Goal: Task Accomplishment & Management: Complete application form

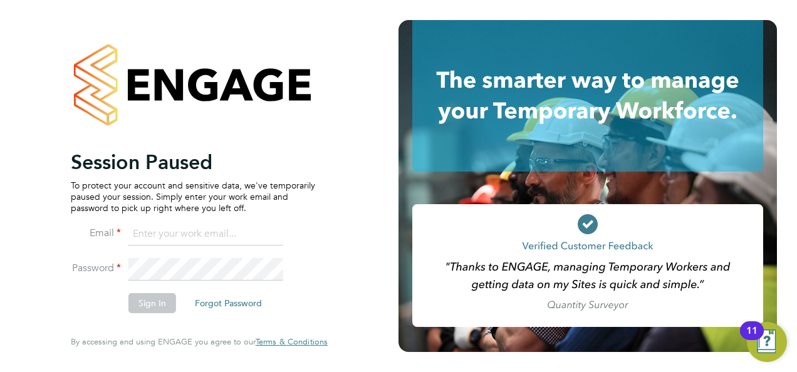
click at [206, 238] on input at bounding box center [206, 234] width 155 height 23
type input "daniel.gwynn@prsjobs.com"
click at [157, 301] on button "Sign In" at bounding box center [153, 303] width 48 height 20
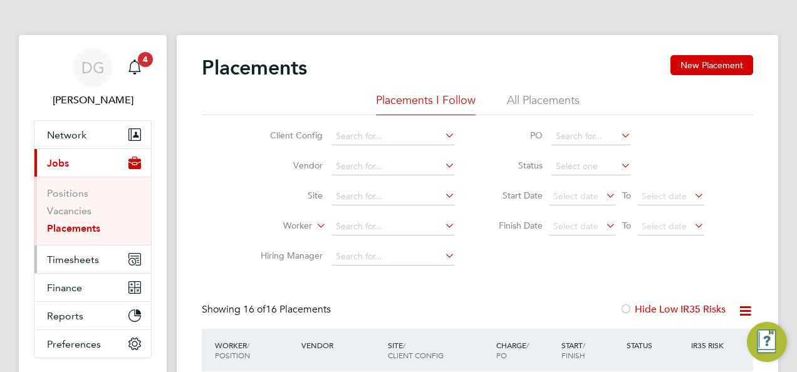
click at [80, 251] on button "Timesheets" at bounding box center [92, 260] width 117 height 28
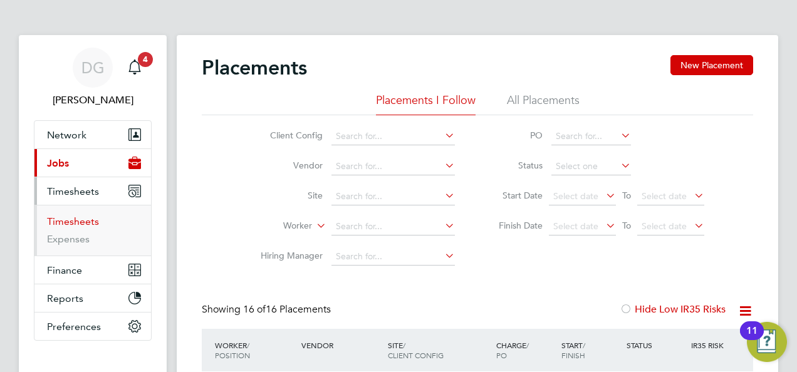
click at [93, 224] on link "Timesheets" at bounding box center [73, 222] width 52 height 12
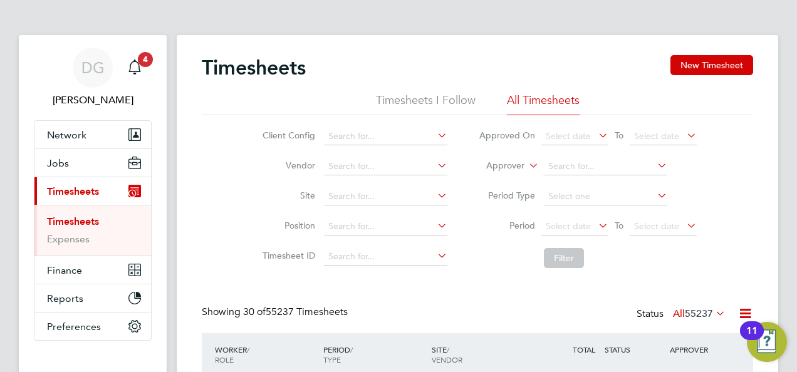
click at [527, 161] on icon at bounding box center [527, 162] width 0 height 11
click at [517, 174] on li "Worker" at bounding box center [493, 180] width 61 height 16
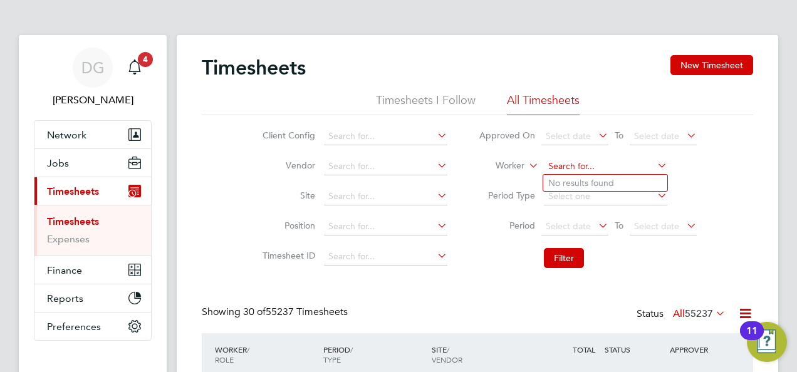
click at [567, 163] on input at bounding box center [606, 167] width 124 height 18
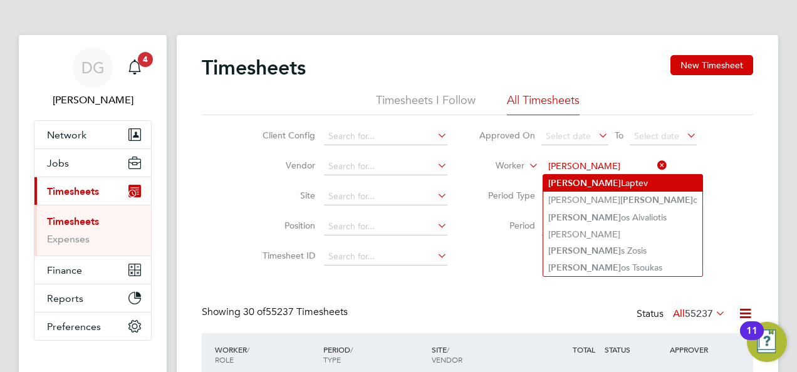
click at [594, 177] on li "[PERSON_NAME]" at bounding box center [623, 183] width 159 height 17
type input "[PERSON_NAME]"
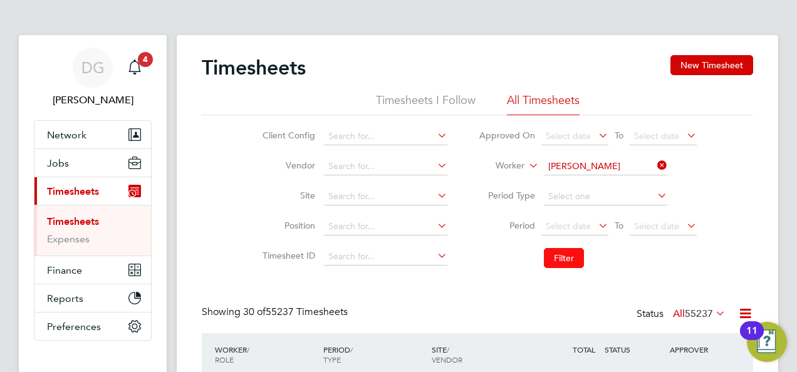
click at [577, 255] on button "Filter" at bounding box center [564, 258] width 40 height 20
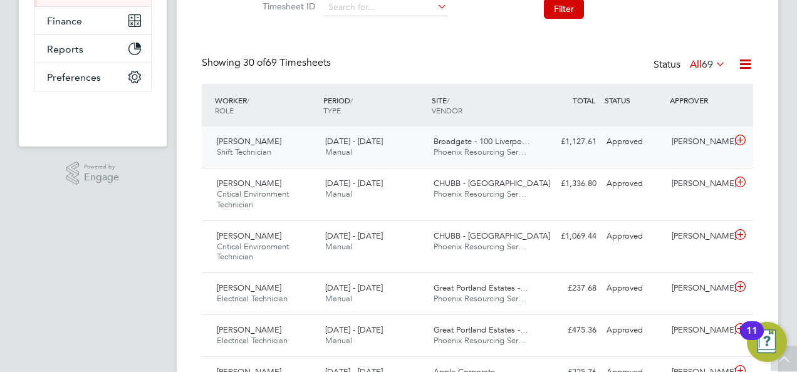
click at [540, 146] on div "£1,127.61 Approved" at bounding box center [569, 142] width 65 height 21
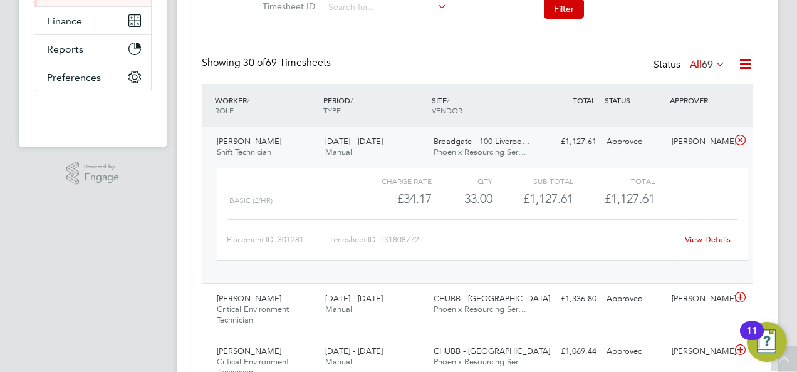
click at [719, 241] on link "View Details" at bounding box center [708, 239] width 46 height 11
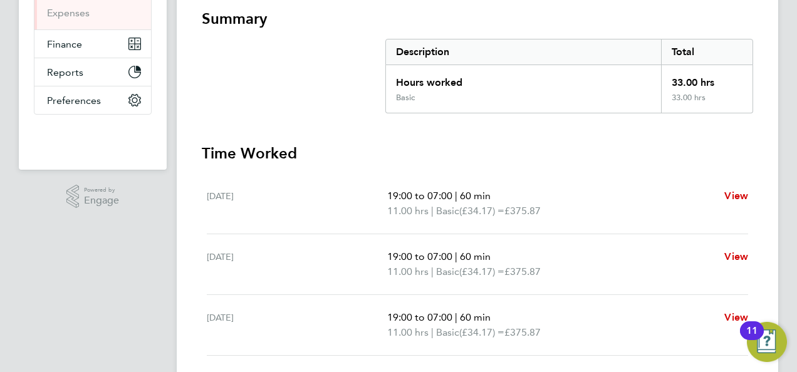
scroll to position [334, 0]
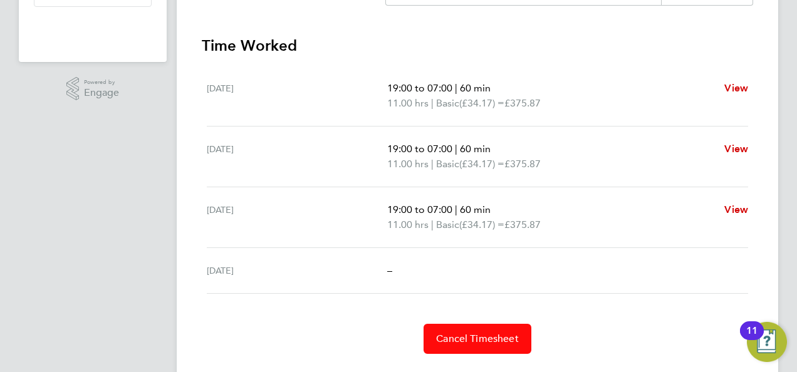
click at [468, 335] on span "Cancel Timesheet" at bounding box center [477, 339] width 83 height 13
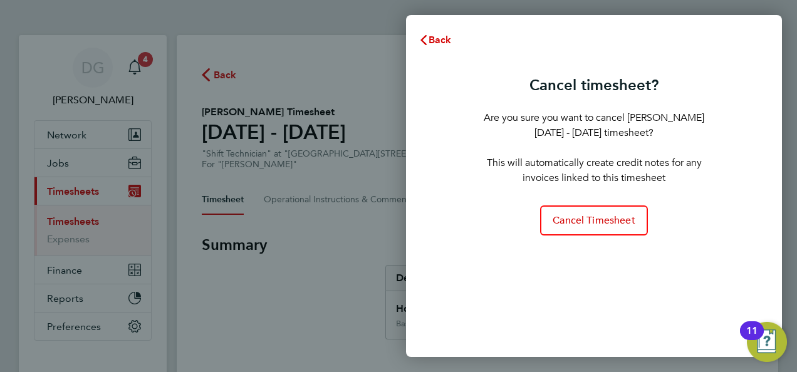
click at [481, 229] on div "Cancel timesheet? Are you sure you want to cancel [PERSON_NAME] [DATE] - [DATE]…" at bounding box center [594, 206] width 376 height 302
click at [428, 60] on div "Cancel timesheet? Are you sure you want to cancel [PERSON_NAME] [DATE] - [DATE]…" at bounding box center [594, 206] width 376 height 302
click at [436, 36] on span "Back" at bounding box center [440, 40] width 23 height 12
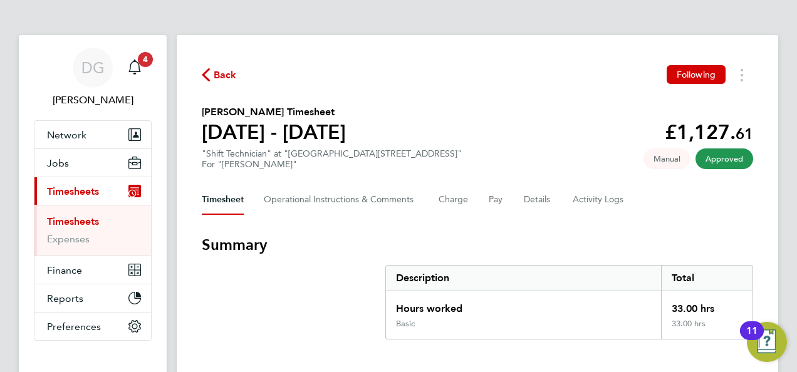
click at [754, 66] on div "Back Following [PERSON_NAME] Timesheet [DATE] - [DATE] £1,127. 61 "Shift Techni…" at bounding box center [478, 376] width 602 height 683
click at [744, 77] on button "Timesheets Menu" at bounding box center [742, 74] width 23 height 19
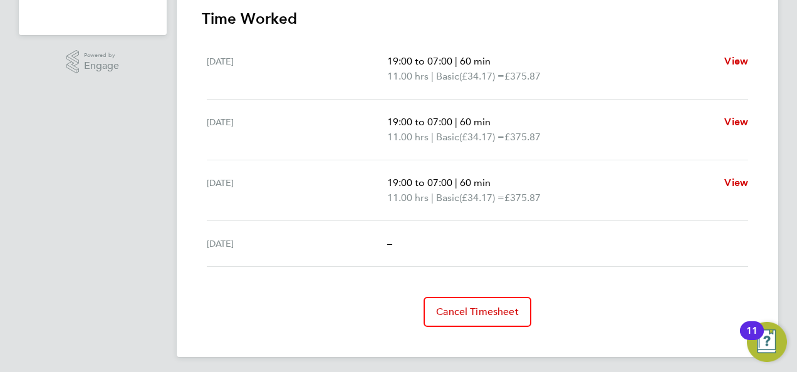
scroll to position [364, 0]
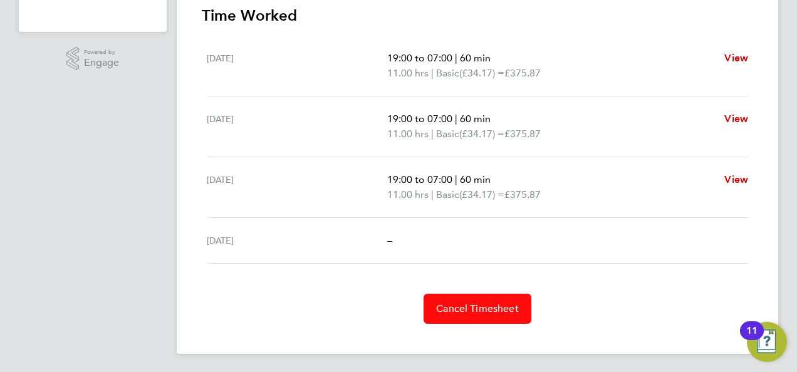
click at [485, 308] on span "Cancel Timesheet" at bounding box center [477, 309] width 83 height 13
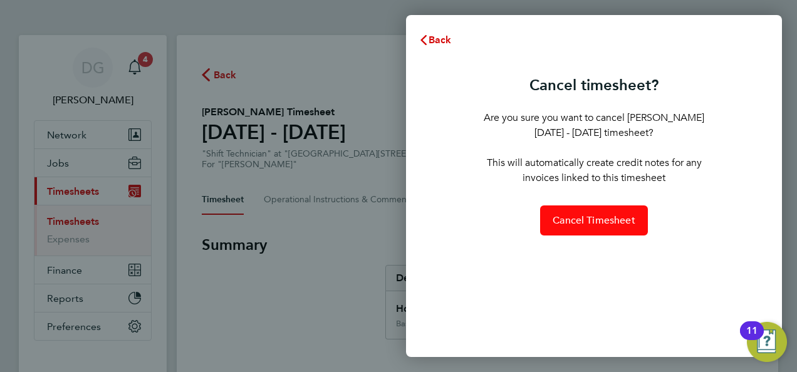
click at [570, 211] on button "Cancel Timesheet" at bounding box center [594, 221] width 108 height 30
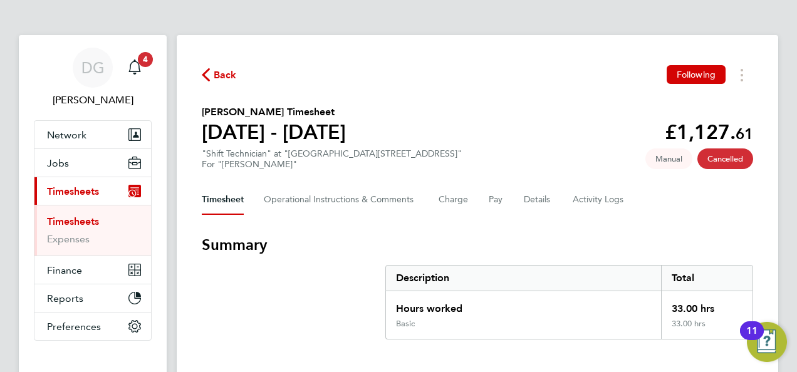
click at [83, 192] on span "Timesheets" at bounding box center [73, 192] width 52 height 12
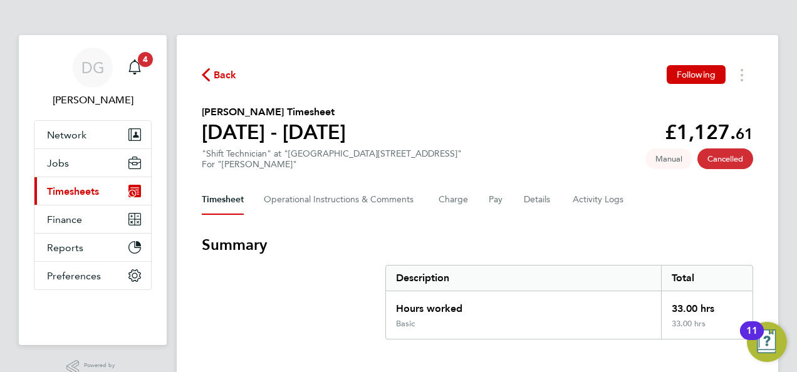
click at [90, 191] on span "Timesheets" at bounding box center [73, 192] width 52 height 12
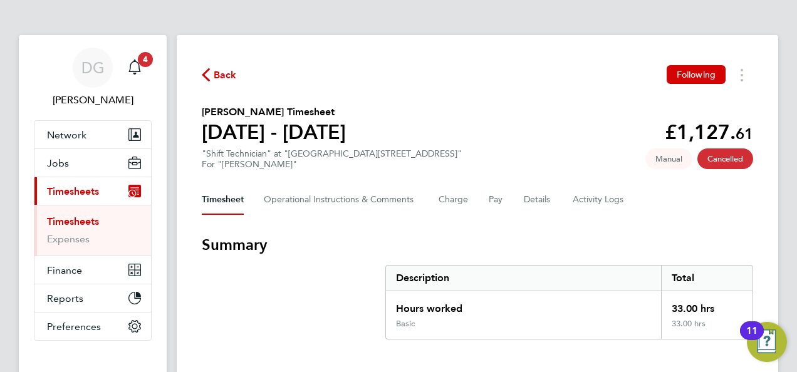
click at [89, 221] on link "Timesheets" at bounding box center [73, 222] width 52 height 12
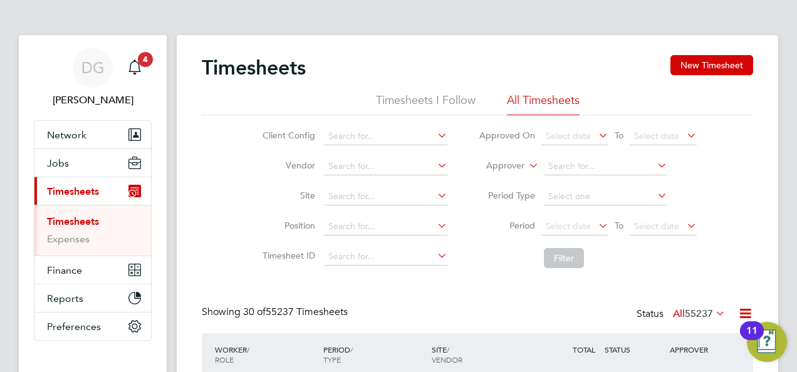
click at [527, 160] on icon at bounding box center [527, 162] width 0 height 11
click at [505, 186] on li "Worker" at bounding box center [493, 180] width 61 height 16
click at [562, 161] on input at bounding box center [606, 167] width 124 height 18
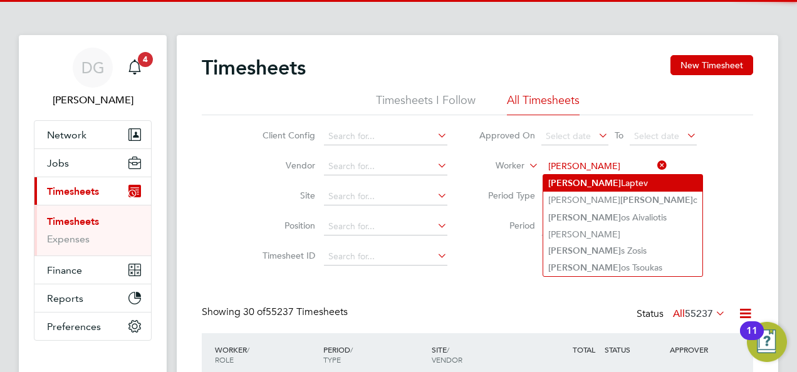
click at [581, 181] on li "[PERSON_NAME]" at bounding box center [623, 183] width 159 height 17
type input "[PERSON_NAME]"
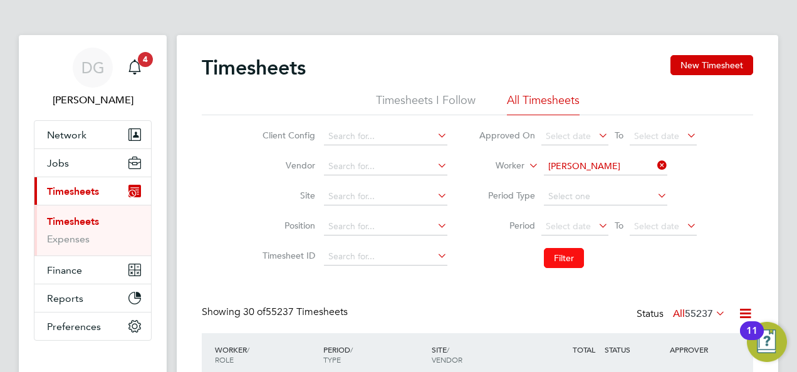
click at [567, 256] on button "Filter" at bounding box center [564, 258] width 40 height 20
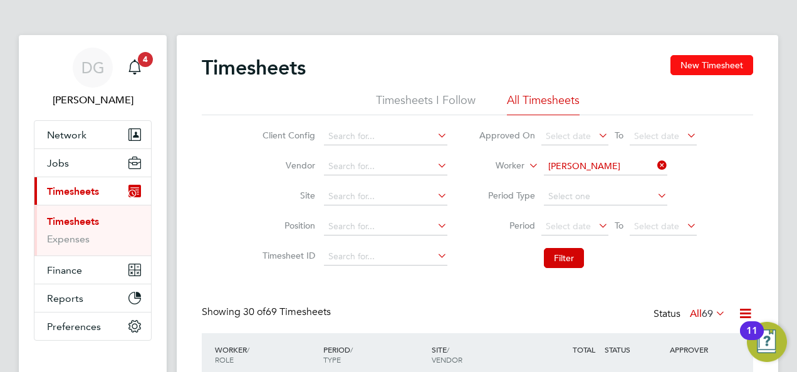
click at [708, 59] on button "New Timesheet" at bounding box center [712, 65] width 83 height 20
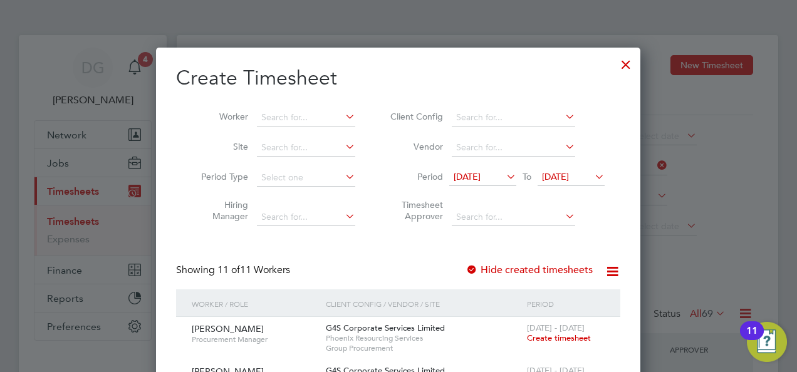
click at [504, 179] on icon at bounding box center [504, 177] width 0 height 18
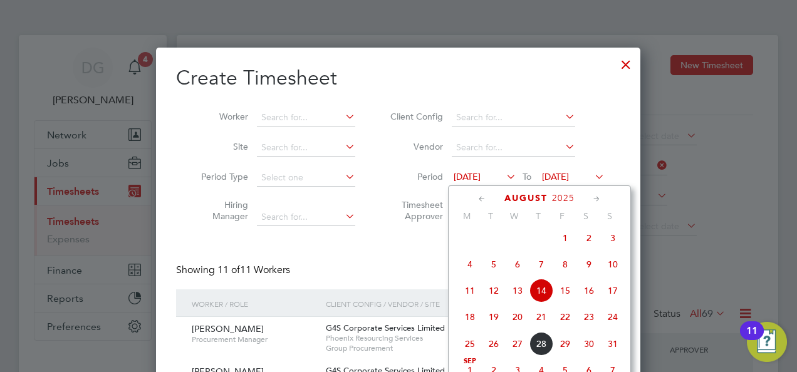
click at [586, 292] on span "16" at bounding box center [589, 291] width 24 height 24
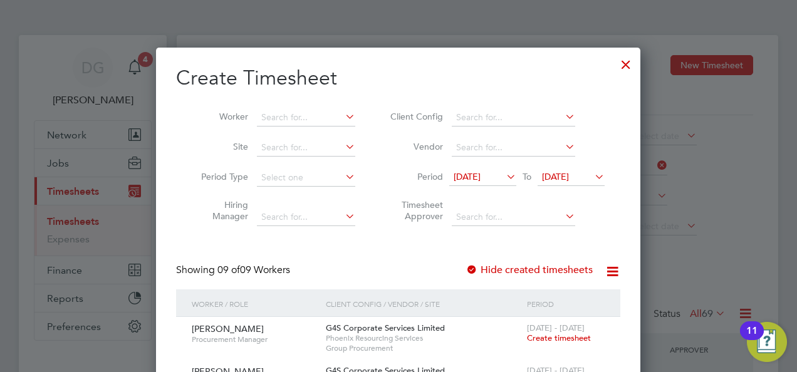
click at [592, 179] on icon at bounding box center [592, 177] width 0 height 18
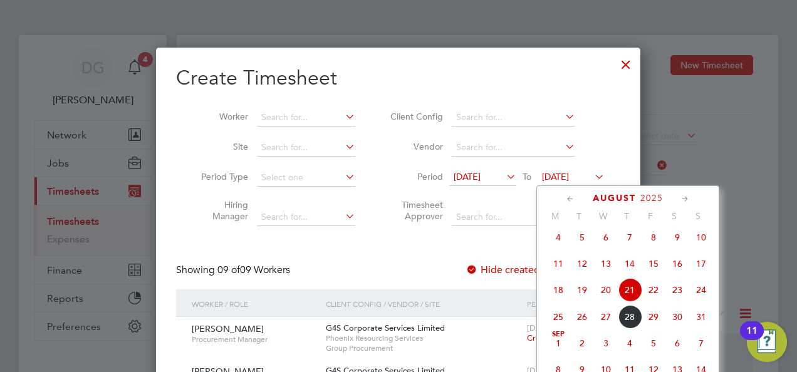
click at [655, 297] on span "22" at bounding box center [654, 290] width 24 height 24
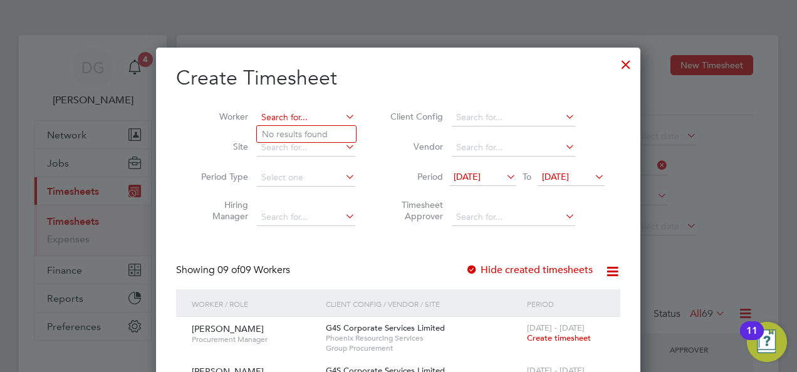
click at [290, 118] on input at bounding box center [306, 118] width 98 height 18
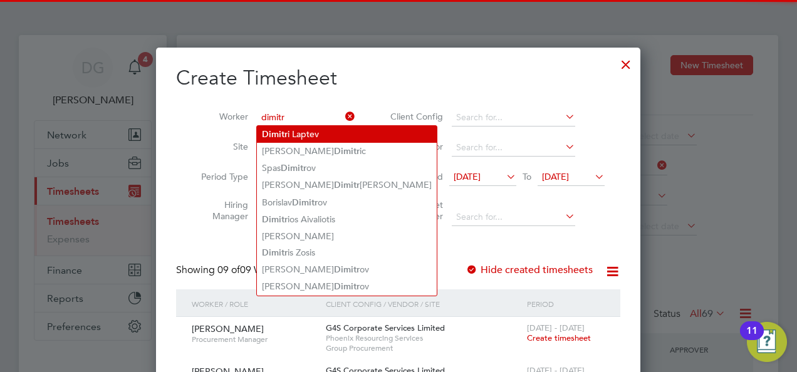
click at [294, 130] on li "Dimitr i Laptev" at bounding box center [347, 134] width 180 height 17
type input "[PERSON_NAME]"
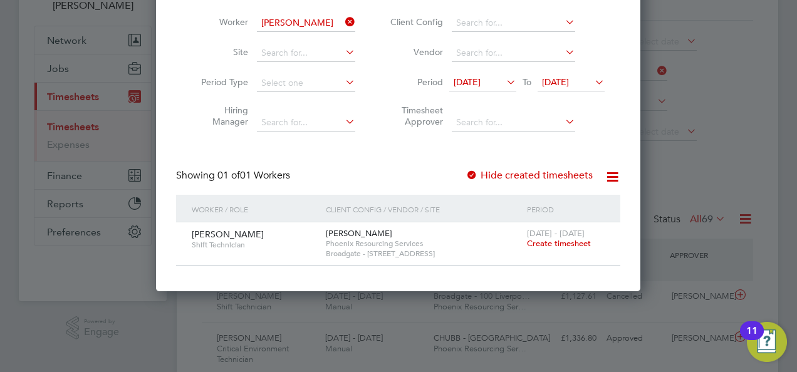
click at [567, 239] on span "Create timesheet" at bounding box center [559, 243] width 64 height 11
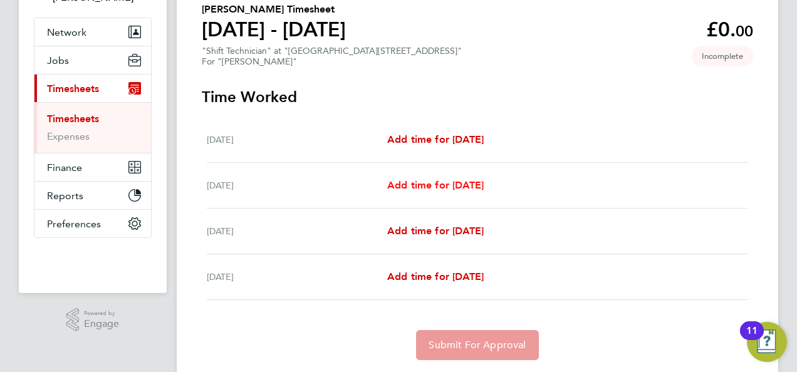
click at [447, 189] on span "Add time for [DATE]" at bounding box center [435, 185] width 97 height 12
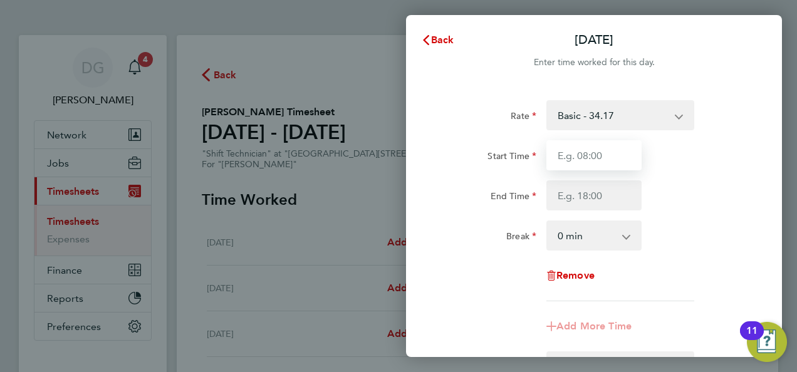
click at [595, 160] on input "Start Time" at bounding box center [594, 155] width 95 height 30
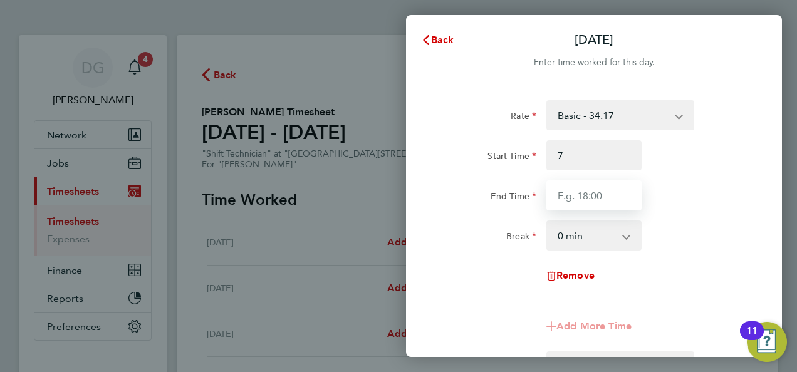
type input "07:00"
click at [602, 197] on input "End Time" at bounding box center [594, 196] width 95 height 30
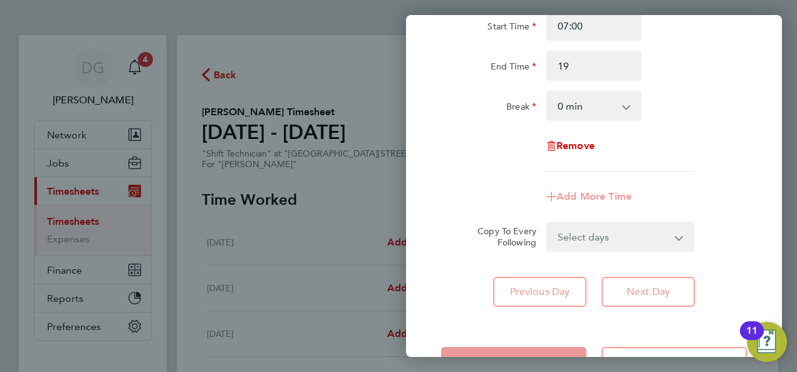
type input "19:00"
click at [656, 291] on div "Rate Basic - 34.17 [DATE] PAYE - 34.17 Start Time 07:00 End Time 19:00 Break 0 …" at bounding box center [594, 138] width 376 height 367
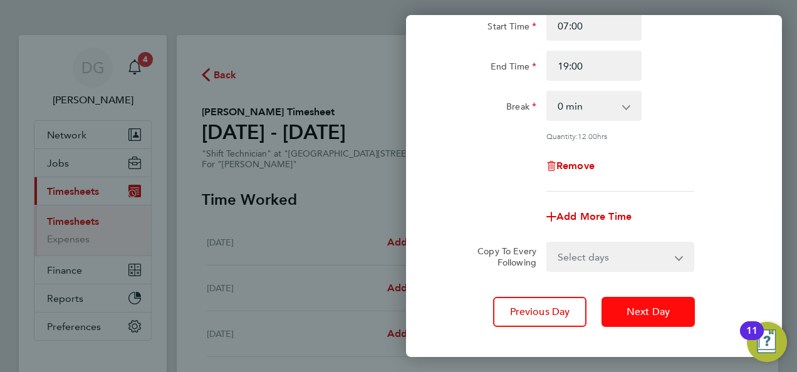
click at [646, 313] on span "Next Day" at bounding box center [648, 312] width 43 height 13
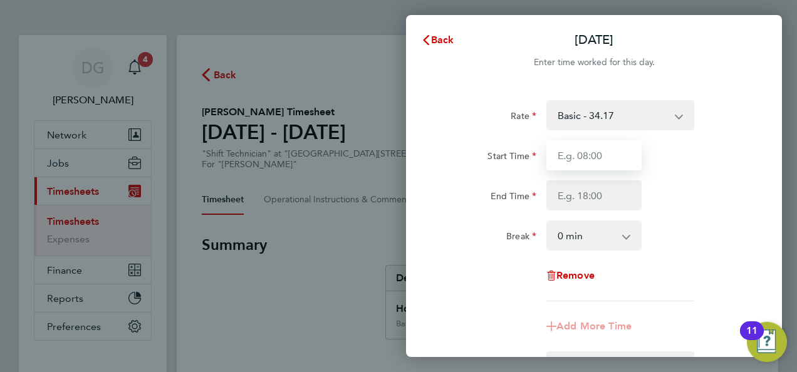
click at [597, 144] on input "Start Time" at bounding box center [594, 155] width 95 height 30
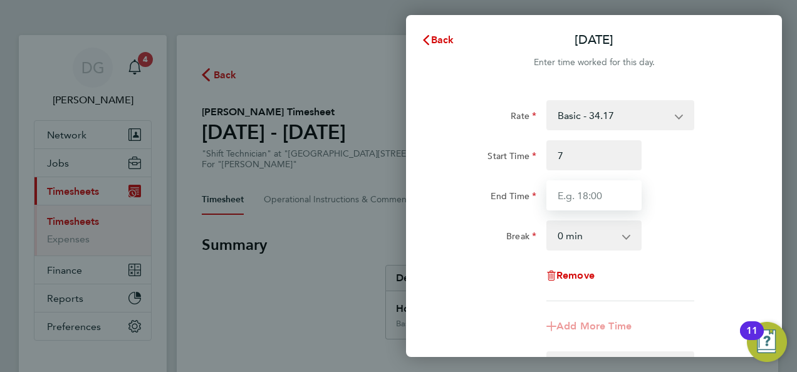
type input "07:00"
click at [598, 195] on input "End Time" at bounding box center [594, 196] width 95 height 30
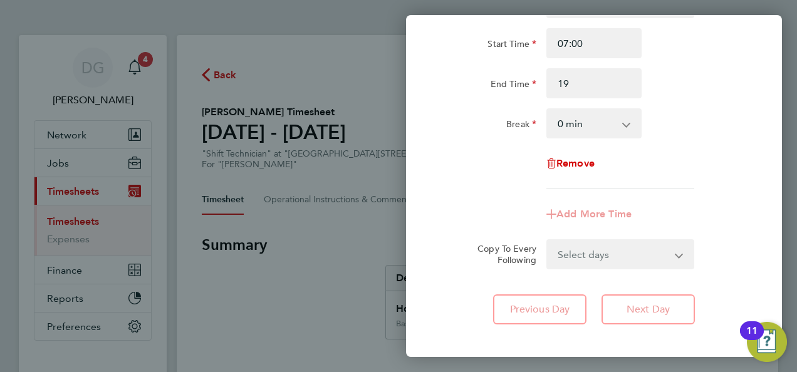
type input "19:00"
click at [654, 311] on div "Rate Basic - 34.17 [DATE] PAYE - 34.17 Start Time 07:00 End Time 19:00 Break 0 …" at bounding box center [594, 156] width 376 height 367
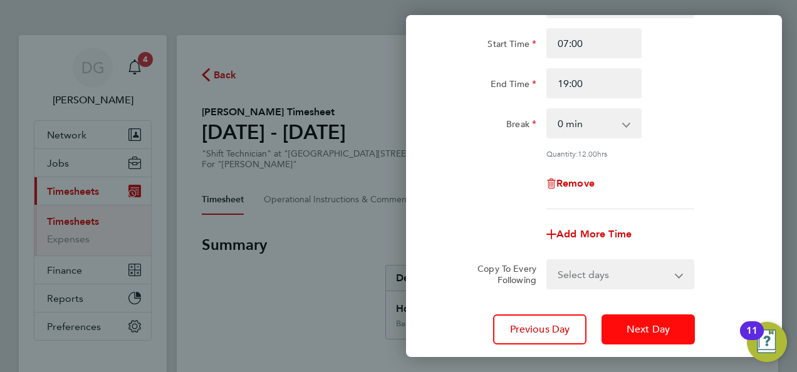
click at [649, 331] on span "Next Day" at bounding box center [648, 329] width 43 height 13
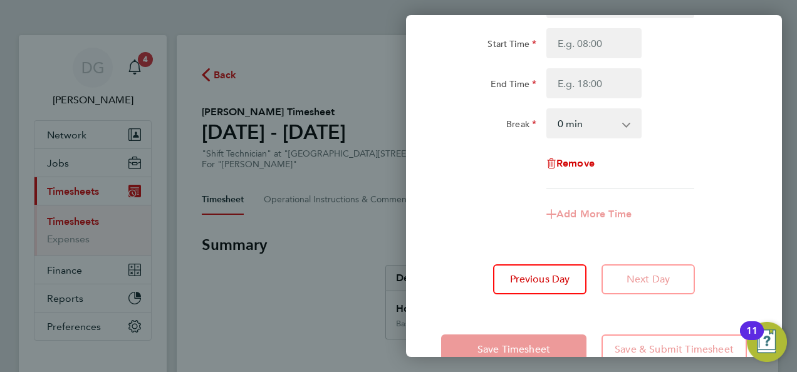
click at [589, 61] on div "Start Time End Time" at bounding box center [594, 63] width 316 height 70
click at [587, 50] on input "Start Time" at bounding box center [594, 43] width 95 height 30
type input "07:00"
click at [589, 86] on input "End Time" at bounding box center [594, 83] width 95 height 30
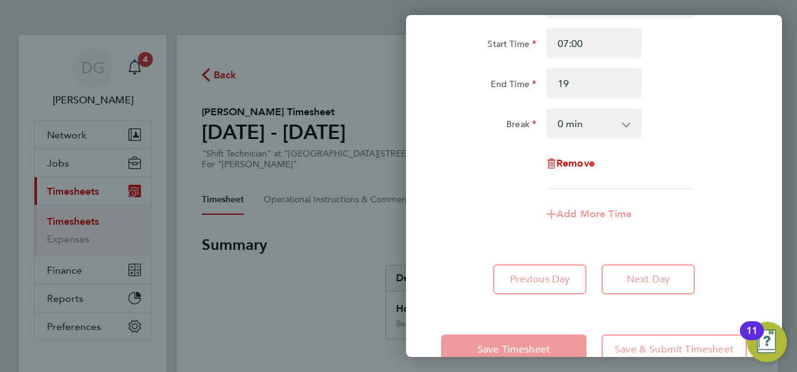
type input "19:00"
click at [359, 239] on div "[DATE] Cancel Enter time worked for this day. Rate Basic - 34.17 [DATE] PAYE - …" at bounding box center [398, 186] width 797 height 372
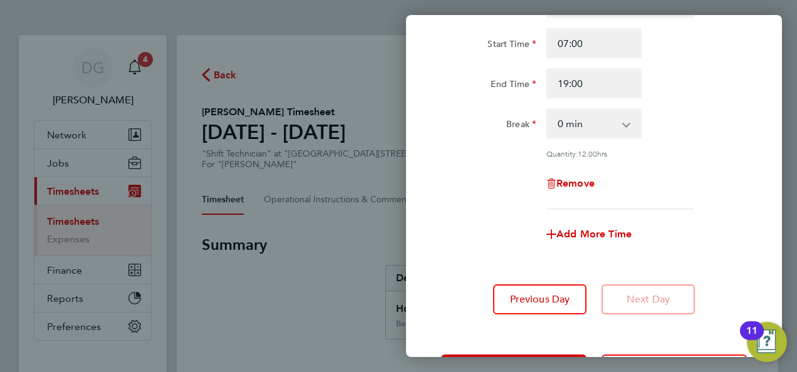
click at [359, 239] on div "[DATE] Cancel Enter time worked for this day. Rate Basic - 34.17 [DATE] PAYE - …" at bounding box center [398, 186] width 797 height 372
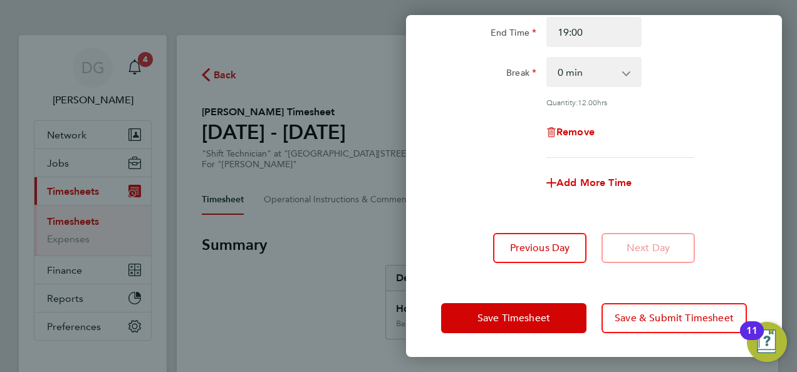
scroll to position [162, 0]
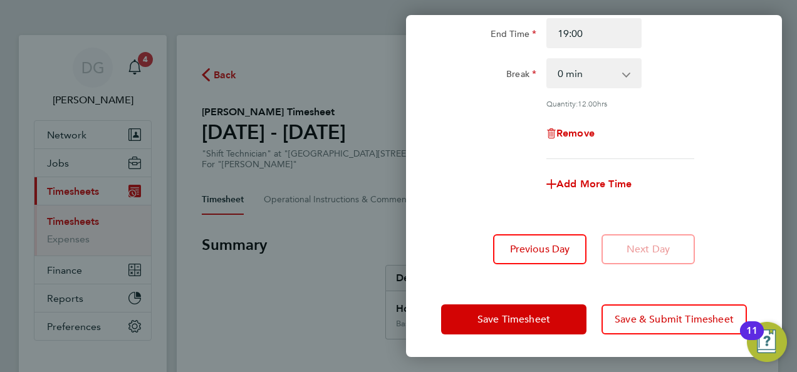
click at [280, 321] on div "[DATE] Cancel Enter time worked for this day. Rate Basic - 34.17 [DATE] PAYE - …" at bounding box center [398, 186] width 797 height 372
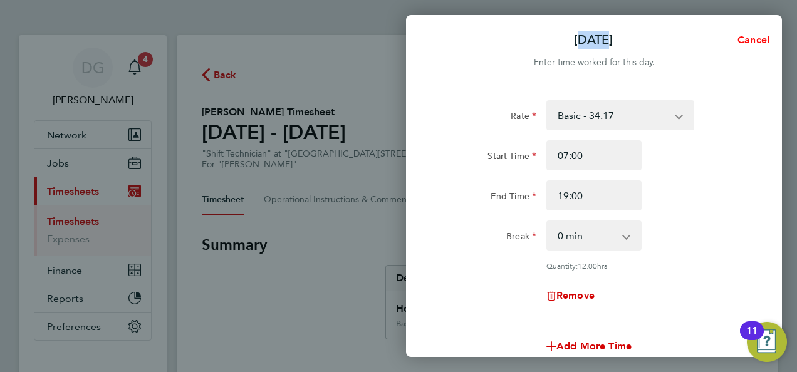
click at [756, 44] on span "Cancel" at bounding box center [752, 40] width 36 height 12
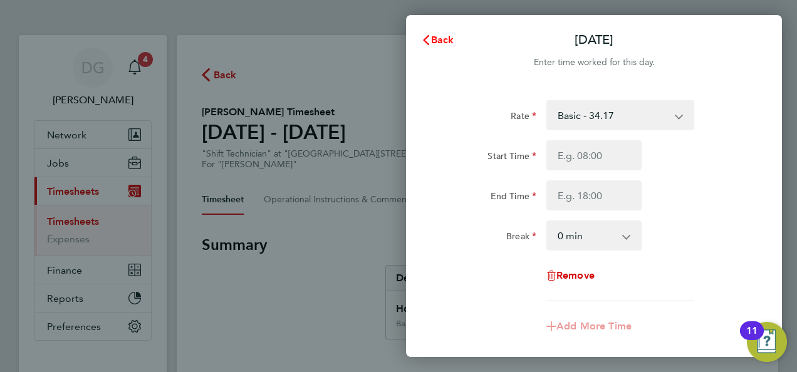
click at [441, 45] on span "Back" at bounding box center [442, 40] width 23 height 12
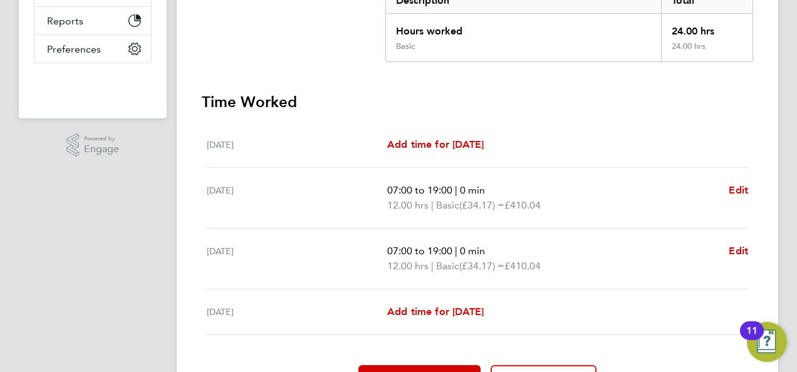
scroll to position [277, 0]
click at [465, 309] on span "Add time for [DATE]" at bounding box center [435, 313] width 97 height 12
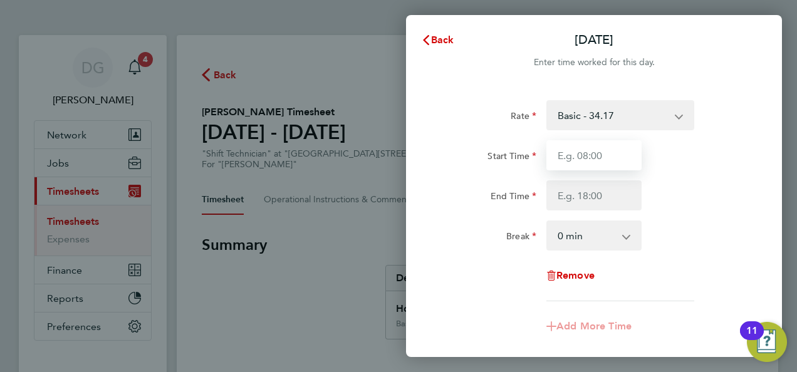
click at [609, 150] on input "Start Time" at bounding box center [594, 155] width 95 height 30
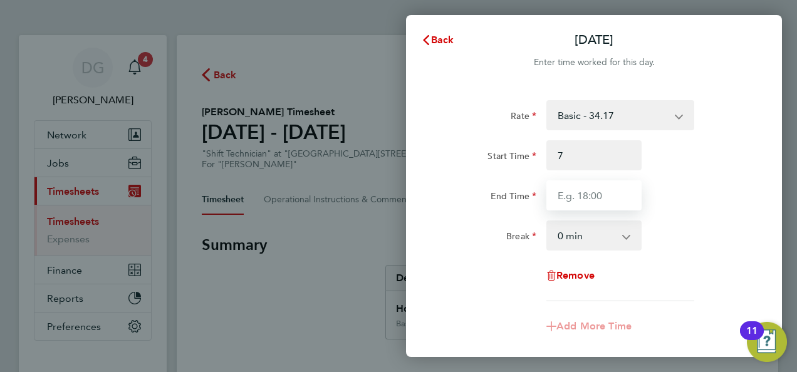
type input "07:00"
click at [607, 194] on input "End Time" at bounding box center [594, 196] width 95 height 30
type input "19:00"
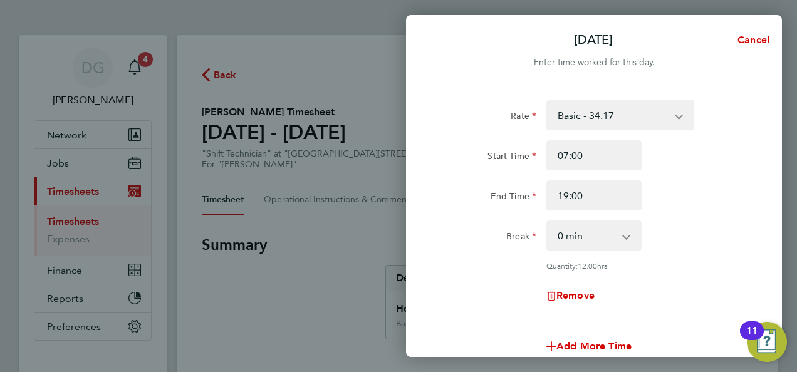
click at [281, 297] on div "[DATE] Cancel Enter time worked for this day. Rate Basic - 34.17 [DATE] PAYE - …" at bounding box center [398, 186] width 797 height 372
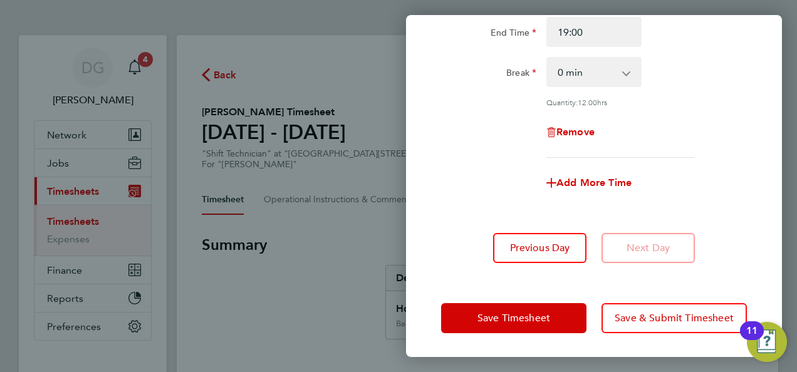
scroll to position [163, 0]
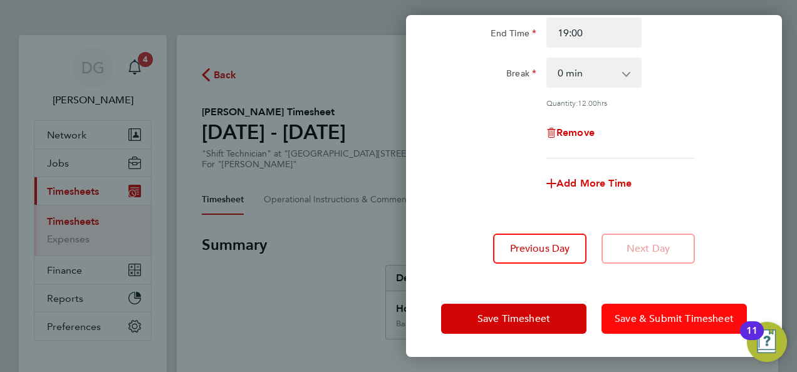
click at [652, 309] on button "Save & Submit Timesheet" at bounding box center [674, 319] width 145 height 30
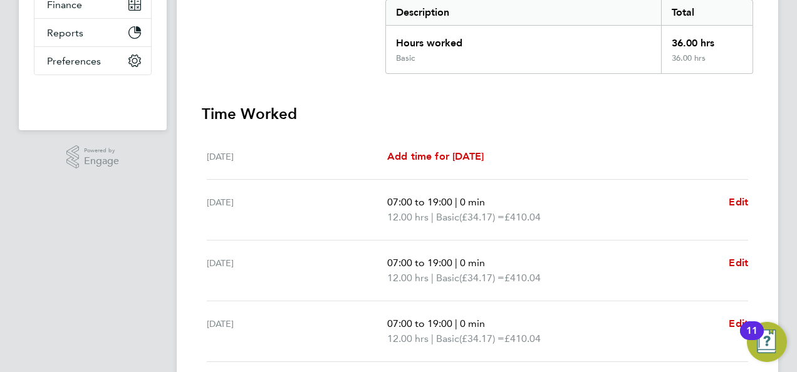
scroll to position [364, 0]
